Goal: Task Accomplishment & Management: Manage account settings

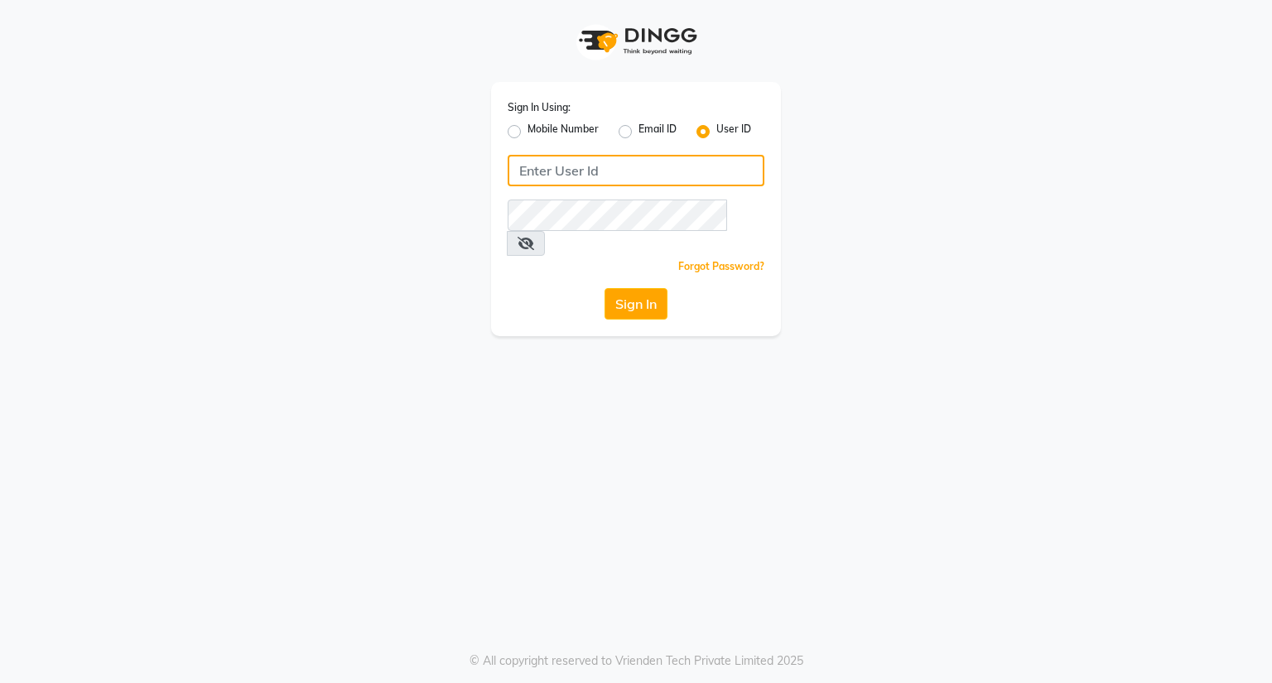
click at [624, 161] on input "Username" at bounding box center [636, 170] width 257 height 31
type input "9"
type input "nycsalon"
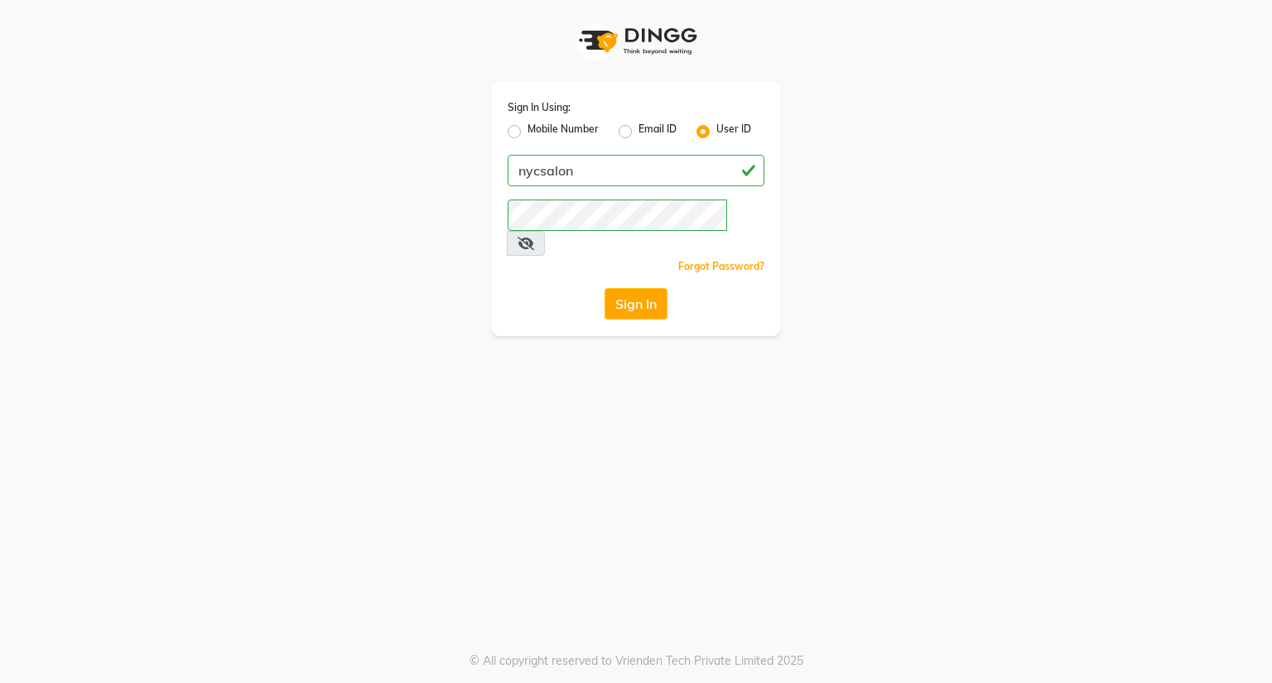
click at [534, 237] on icon at bounding box center [526, 243] width 17 height 13
click at [658, 288] on button "Sign In" at bounding box center [636, 303] width 63 height 31
